Goal: Find specific page/section: Find specific page/section

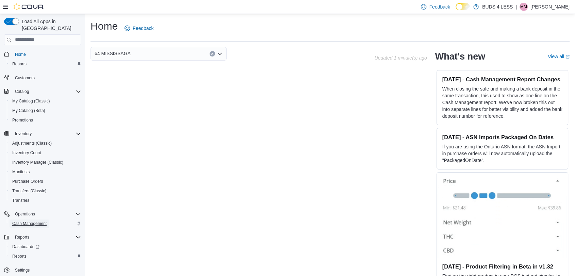
click at [40, 221] on span "Cash Management" at bounding box center [29, 223] width 34 height 5
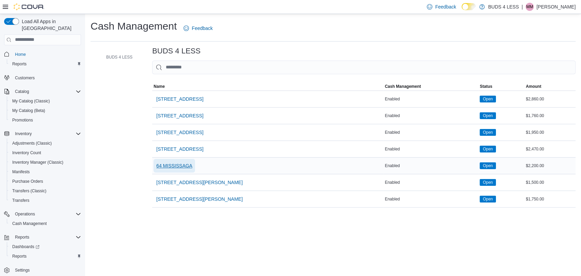
click at [186, 164] on span "64 MISSISSAGA" at bounding box center [174, 165] width 36 height 7
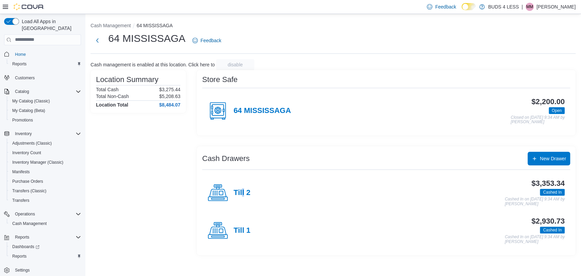
click at [244, 194] on h4 "Till 2" at bounding box center [242, 193] width 17 height 9
